Goal: Task Accomplishment & Management: Manage account settings

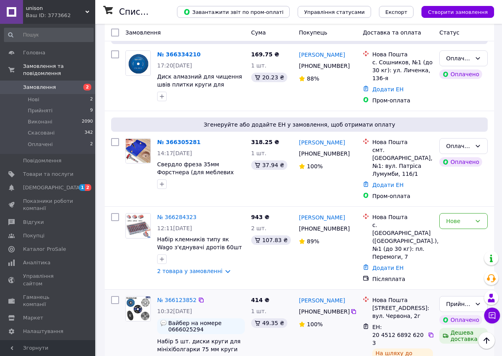
scroll to position [238, 0]
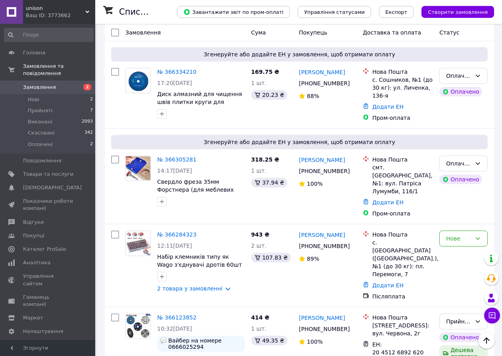
scroll to position [357, 0]
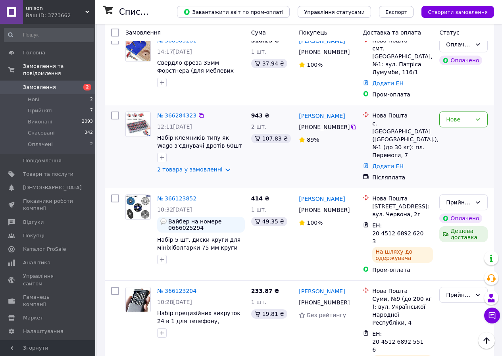
click at [184, 112] on link "№ 366284323" at bounding box center [176, 115] width 39 height 6
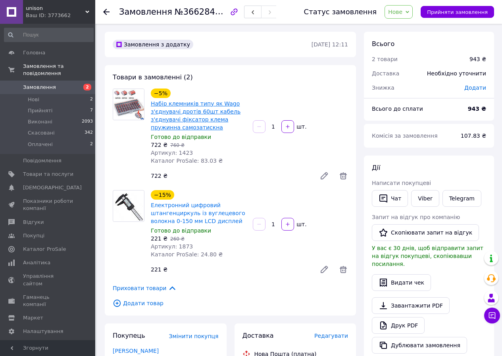
click at [177, 113] on link "Набір клемників типу як Wago з'єднувачі дротів 60шт кабель з'єднувачі фіксатор …" at bounding box center [196, 115] width 90 height 30
click at [42, 84] on span "Замовлення" at bounding box center [39, 87] width 33 height 7
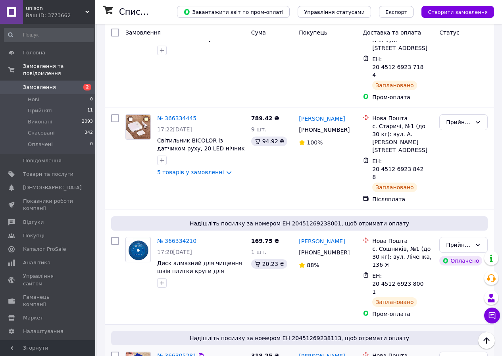
scroll to position [119, 0]
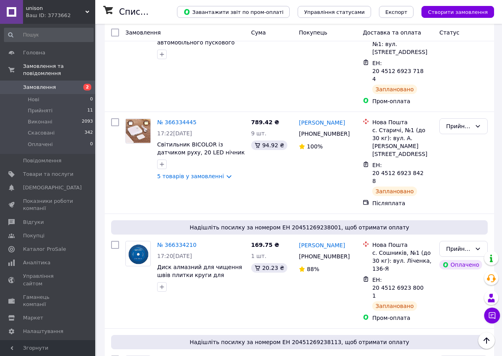
click at [44, 84] on span "Замовлення" at bounding box center [39, 87] width 33 height 7
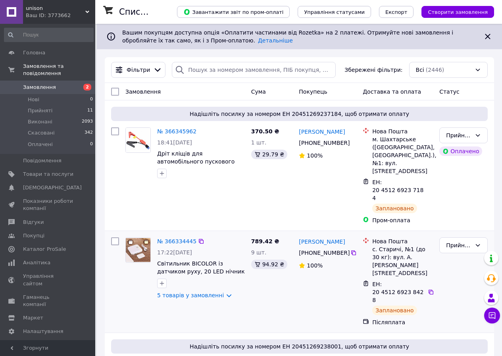
scroll to position [79, 0]
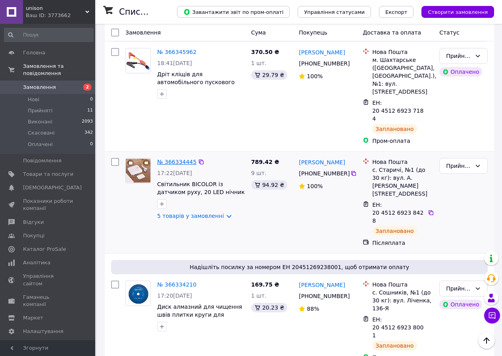
click at [179, 159] on link "№ 366334445" at bounding box center [176, 162] width 39 height 6
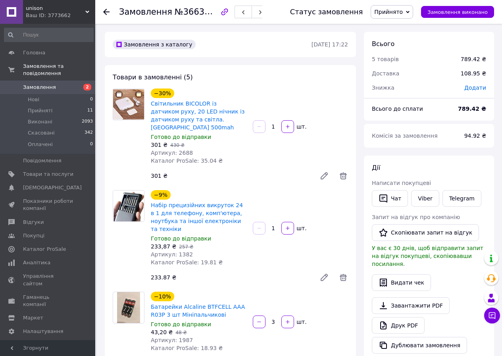
click at [296, 83] on div "Товари в замовленні (5) −30% Світильник BICOLOR із датчиком руху, 20 LED нічник…" at bounding box center [230, 338] width 251 height 547
click at [192, 107] on link "Світильник BICOLOR із датчиком руху, 20 LED нічник із датчиком руху та світла. …" at bounding box center [198, 115] width 94 height 30
click at [44, 84] on span "Замовлення" at bounding box center [39, 87] width 33 height 7
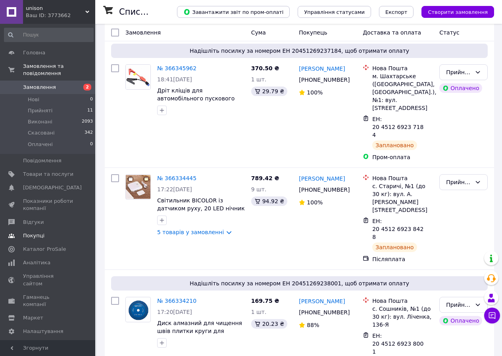
scroll to position [119, 0]
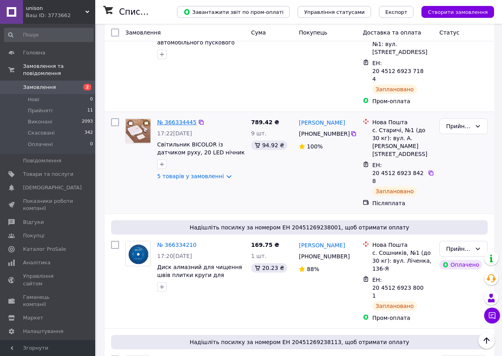
click at [173, 119] on link "№ 366334445" at bounding box center [176, 122] width 39 height 6
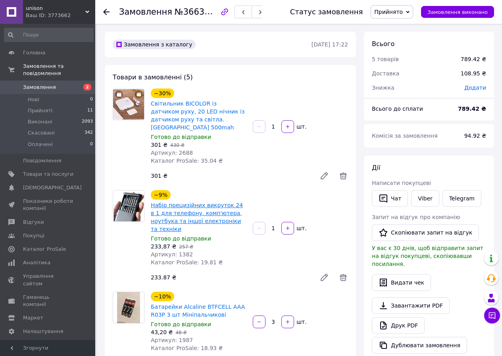
click at [186, 213] on link "Набір прецизійних викруток 24 в 1 для телефону, комп'ютера, ноутбука та іншої е…" at bounding box center [197, 217] width 92 height 30
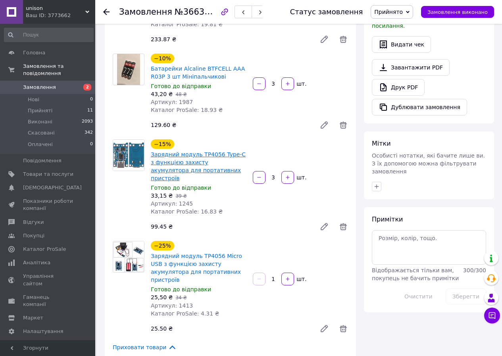
scroll to position [357, 0]
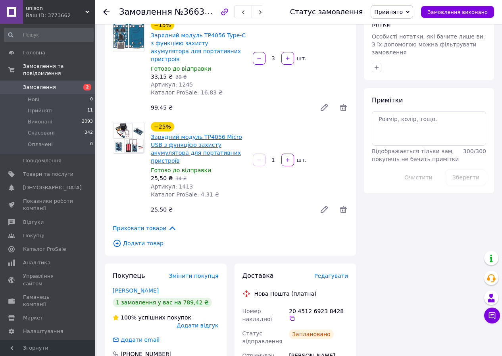
click at [168, 134] on link "Зарядний модуль TP4056 Micro USB з функцією захисту акумулятора для портативних…" at bounding box center [196, 149] width 91 height 30
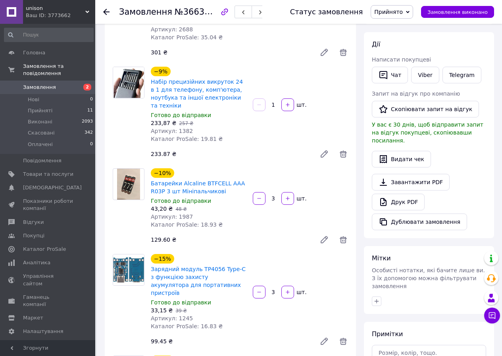
scroll to position [40, 0]
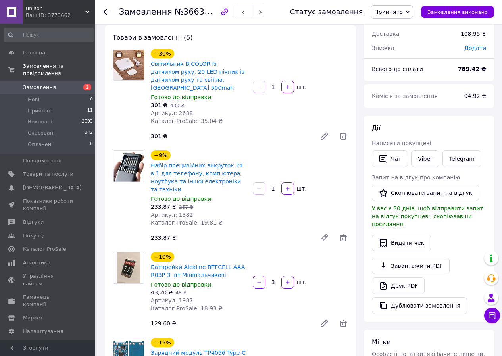
click at [46, 84] on span "Замовлення" at bounding box center [39, 87] width 33 height 7
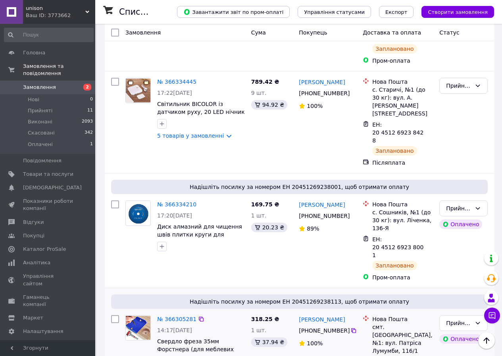
scroll to position [278, 0]
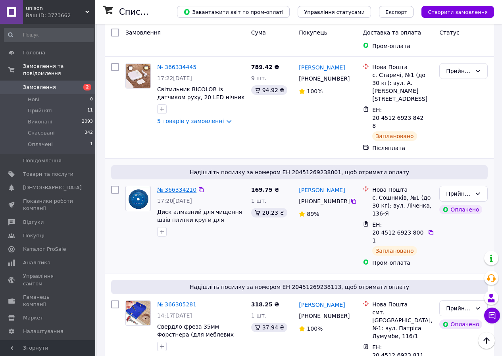
click at [177, 186] on link "№ 366334210" at bounding box center [176, 189] width 39 height 6
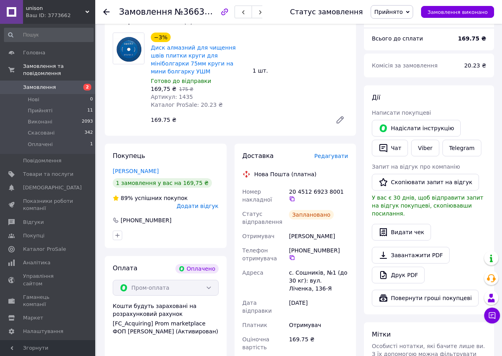
scroll to position [238, 0]
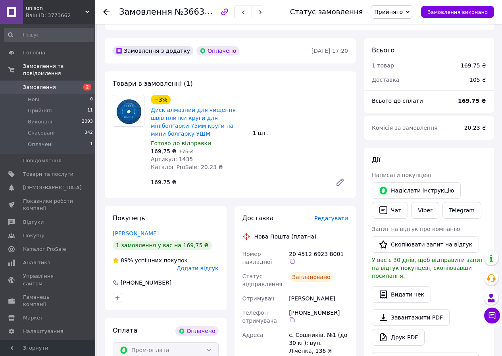
click at [34, 84] on span "Замовлення" at bounding box center [39, 87] width 33 height 7
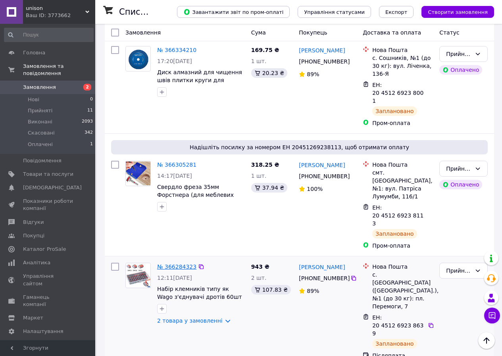
scroll to position [476, 0]
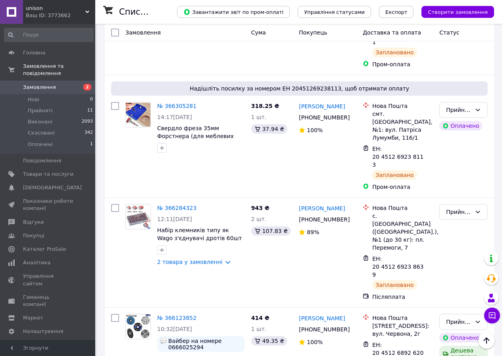
drag, startPoint x: 131, startPoint y: 197, endPoint x: 33, endPoint y: 79, distance: 153.2
click at [33, 84] on span "Замовлення" at bounding box center [39, 87] width 33 height 7
click at [176, 205] on link "№ 366284323" at bounding box center [176, 208] width 39 height 6
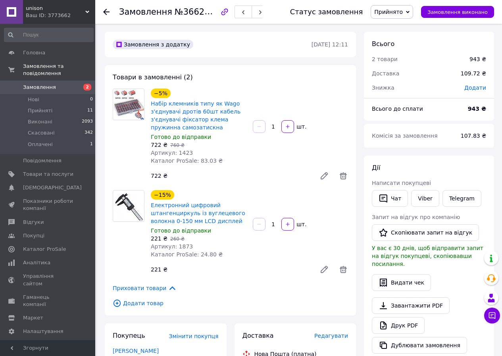
scroll to position [159, 0]
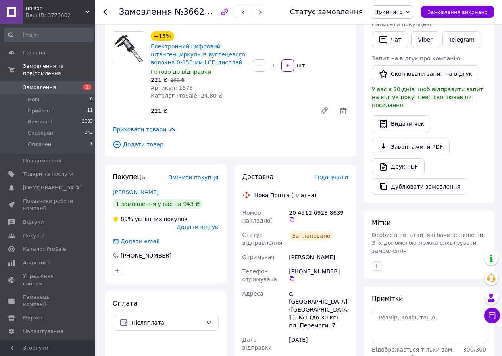
click at [26, 84] on span "Замовлення" at bounding box center [39, 87] width 33 height 7
